Goal: Task Accomplishment & Management: Manage account settings

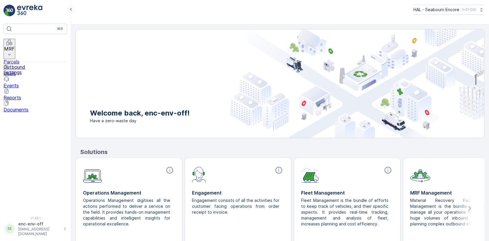
click at [15, 46] on p "MRF" at bounding box center [9, 48] width 11 height 5
click at [24, 64] on p "Outbound" at bounding box center [36, 66] width 64 height 5
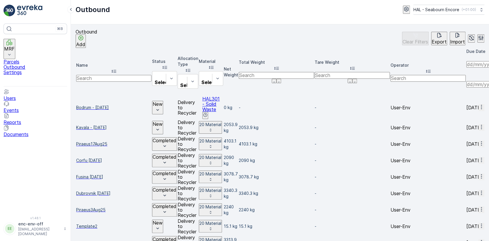
click at [108, 125] on span "Kavala - [DATE]" at bounding box center [113, 128] width 75 height 6
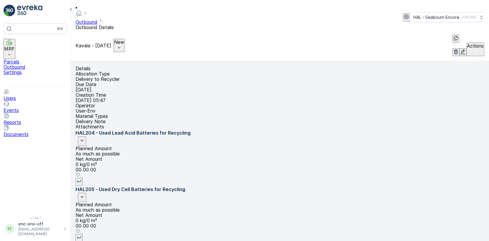
click at [124, 39] on div "New" at bounding box center [119, 45] width 10 height 12
click at [146, 41] on span "Completed" at bounding box center [150, 41] width 24 height 5
click at [26, 64] on p "Outbound" at bounding box center [36, 66] width 64 height 5
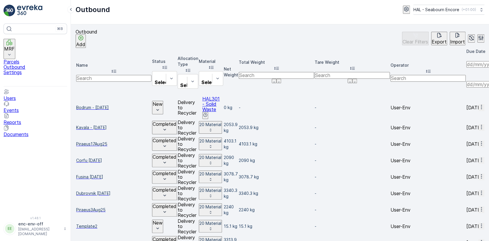
click at [99, 105] on span "Bodrum - [DATE]" at bounding box center [113, 108] width 75 height 6
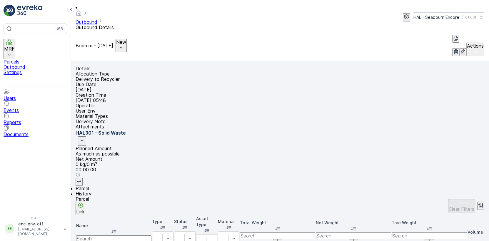
click at [460, 49] on icon "button" at bounding box center [463, 52] width 6 height 6
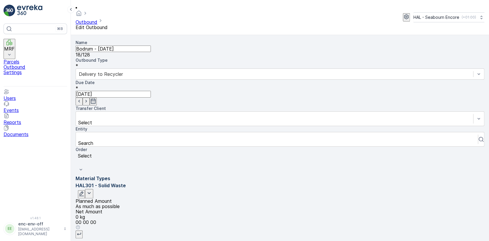
click at [101, 46] on input "Bodrum - [DATE]" at bounding box center [113, 49] width 75 height 6
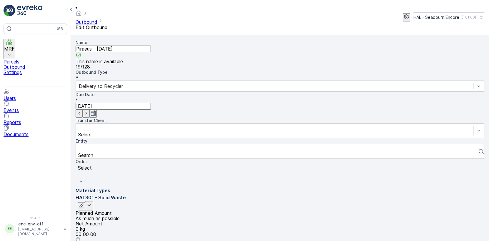
click at [111, 46] on input "Piraeus - [DATE]" at bounding box center [113, 49] width 75 height 6
type input "Piraeus - [DATE]"
